Goal: Information Seeking & Learning: Learn about a topic

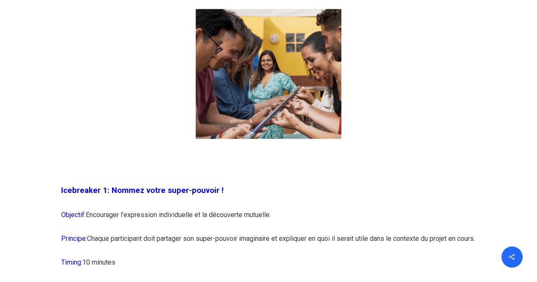
scroll to position [679, 0]
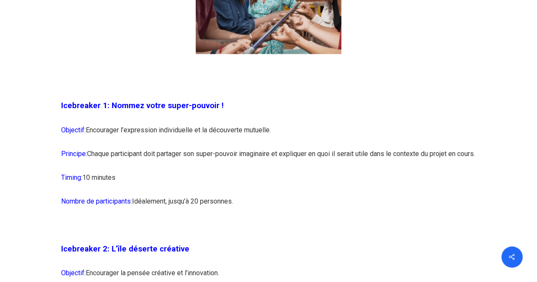
click at [164, 106] on span "Icebreaker 1: Nommez votre super-pouvoir !" at bounding box center [142, 105] width 162 height 9
click at [154, 125] on p "Objectif: Encourager l’expression individuelle et la découverte mutuelle." at bounding box center [268, 135] width 415 height 24
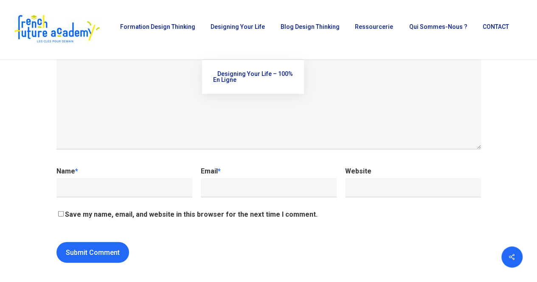
scroll to position [8865, 0]
